Goal: Task Accomplishment & Management: Use online tool/utility

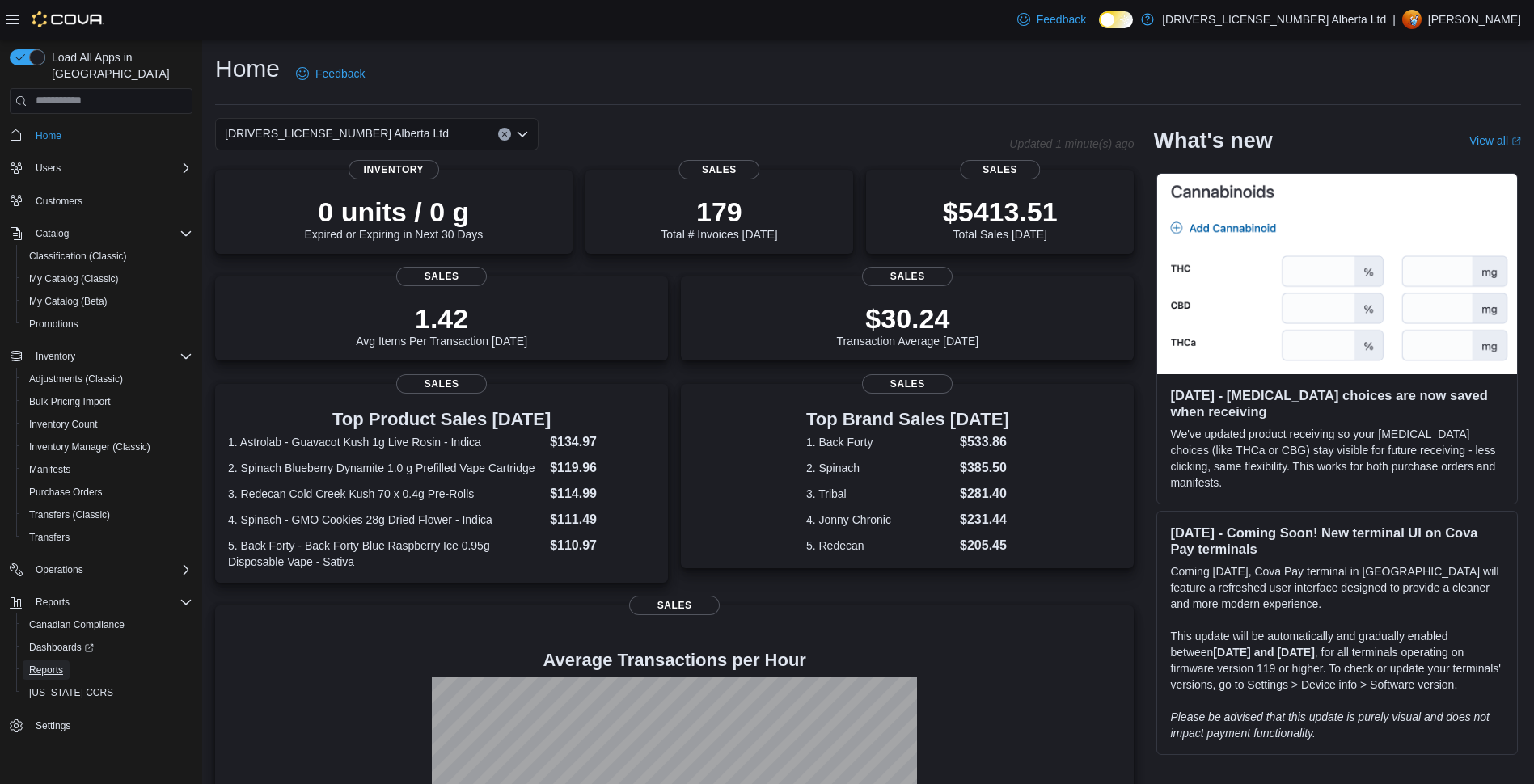
drag, startPoint x: 64, startPoint y: 655, endPoint x: 8, endPoint y: 671, distance: 58.2
click at [64, 661] on link "Reports" at bounding box center [46, 671] width 47 height 19
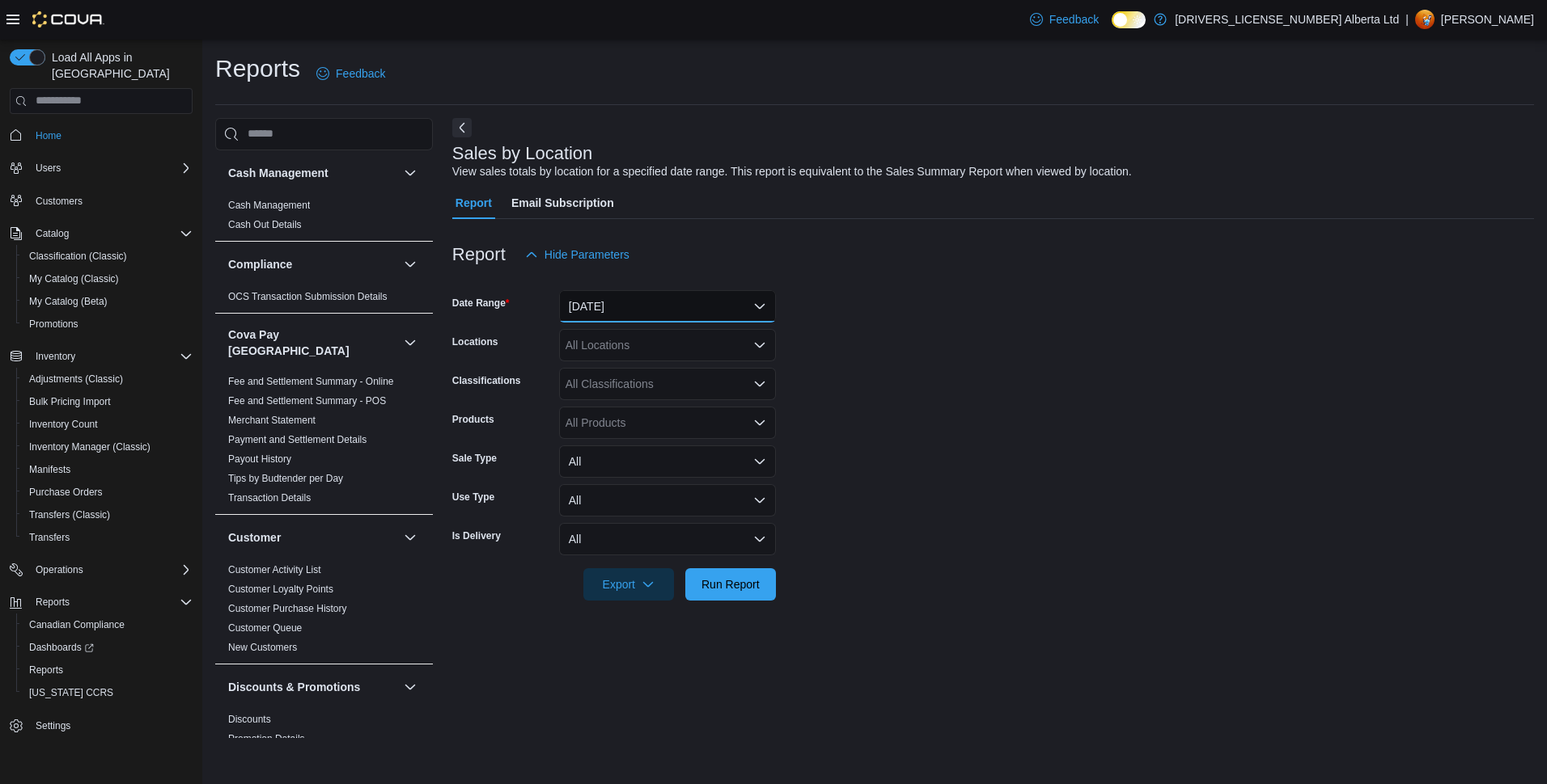
click at [598, 321] on button "[DATE]" at bounding box center [667, 306] width 217 height 32
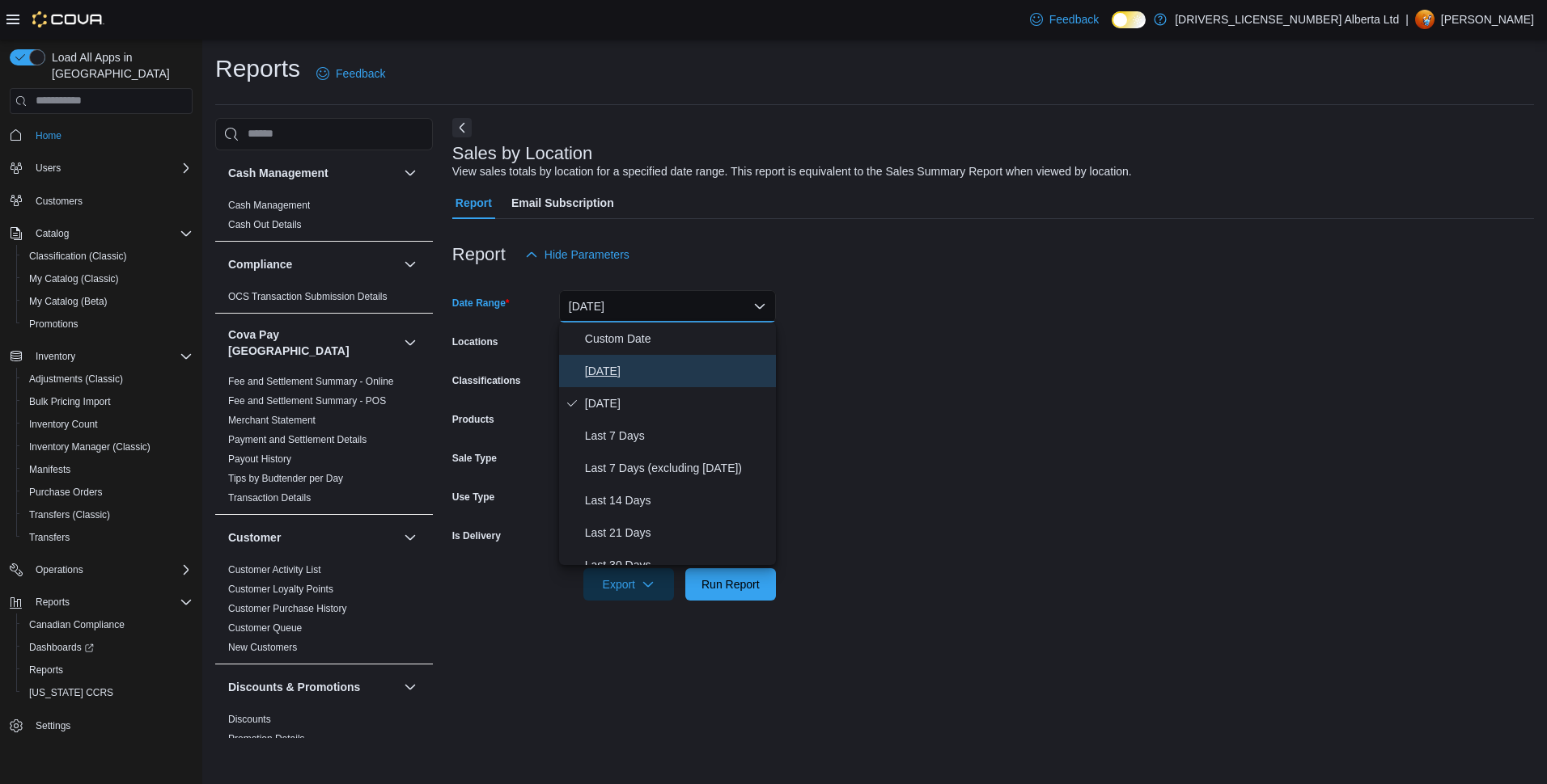
click at [624, 372] on span "[DATE]" at bounding box center [677, 371] width 184 height 19
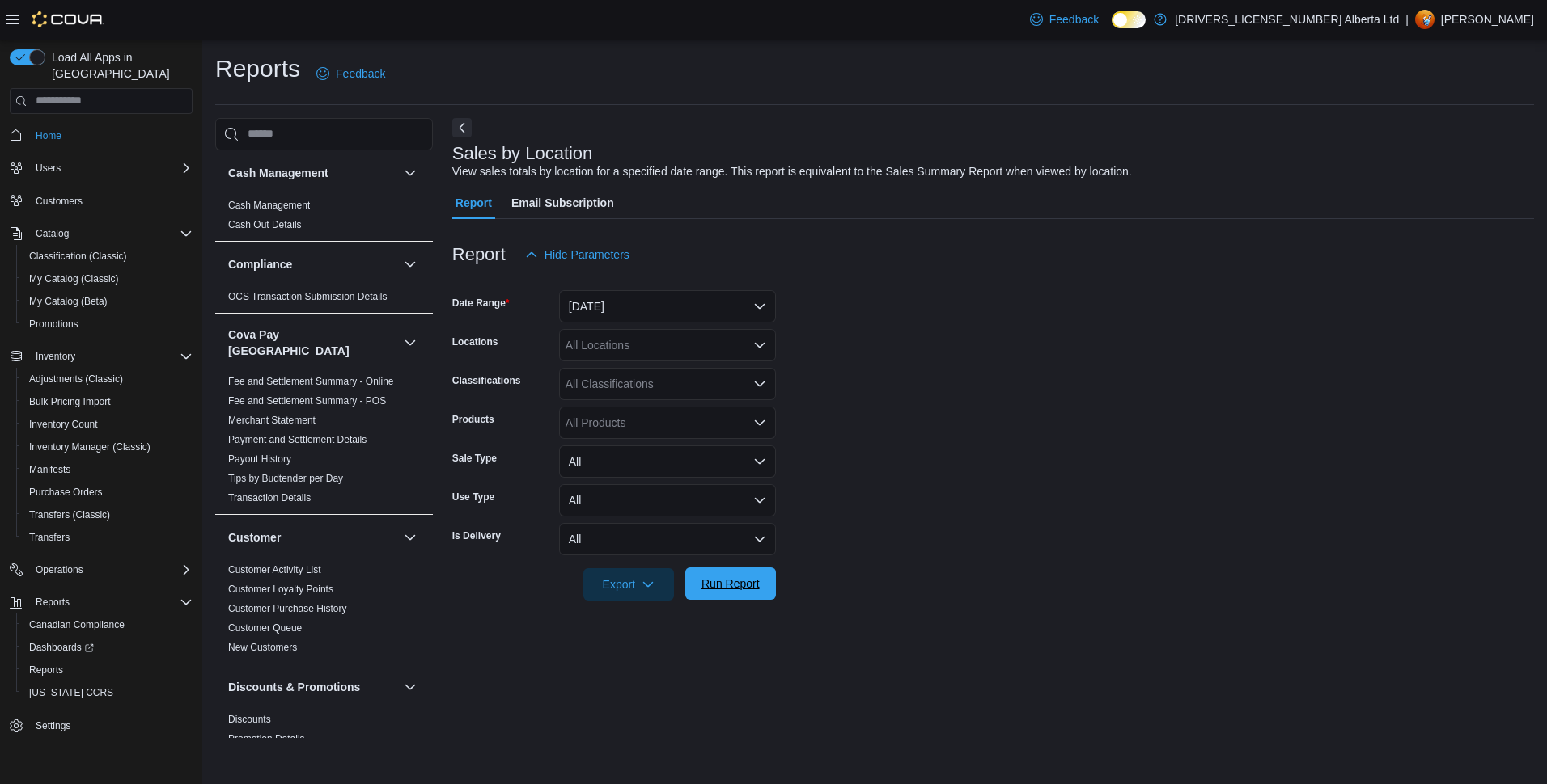
click at [756, 583] on span "Run Report" at bounding box center [730, 584] width 58 height 16
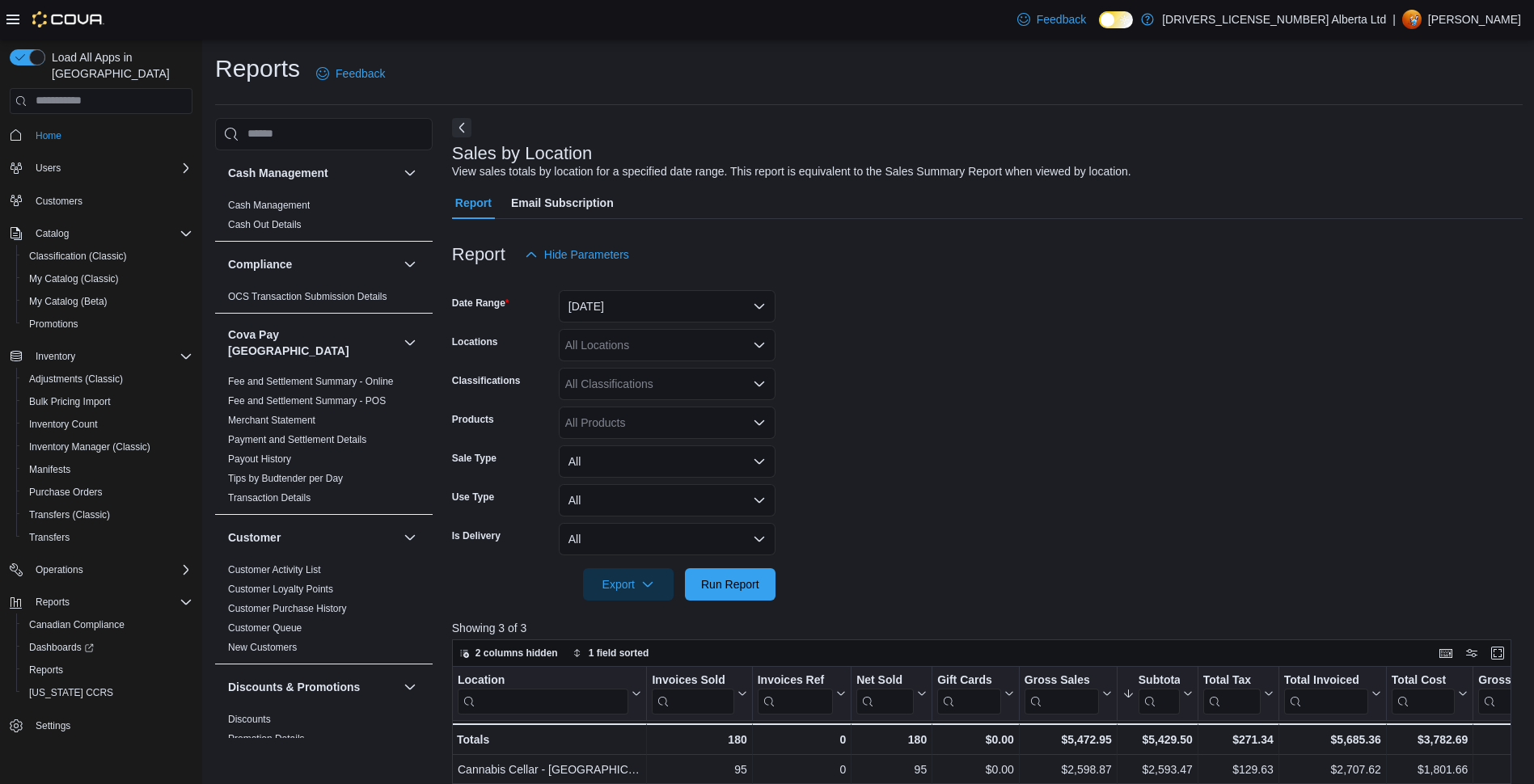
scroll to position [81, 0]
